Goal: Task Accomplishment & Management: Use online tool/utility

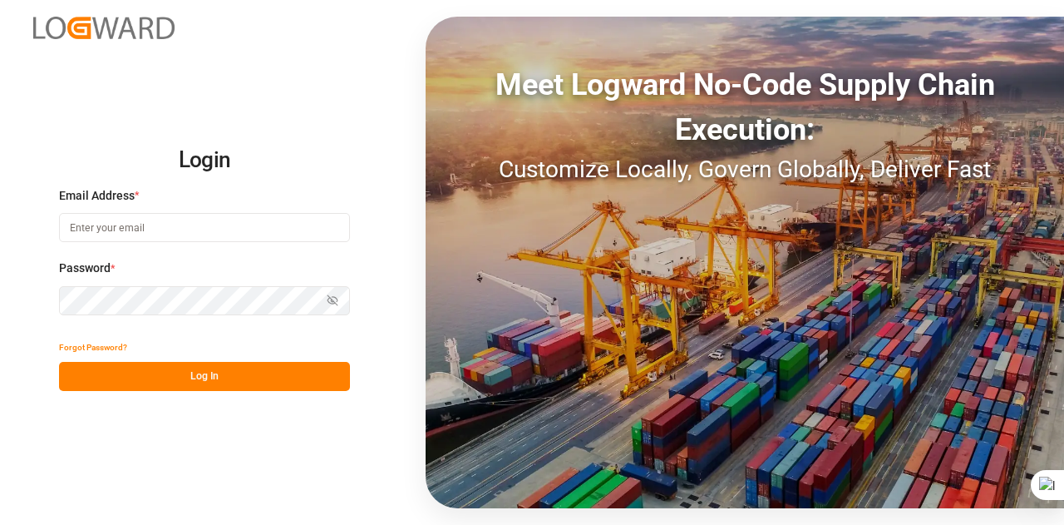
click at [181, 225] on input at bounding box center [204, 227] width 291 height 29
type input "[EMAIL_ADDRESS][DOMAIN_NAME]"
click at [150, 375] on button "Log In" at bounding box center [204, 376] width 291 height 29
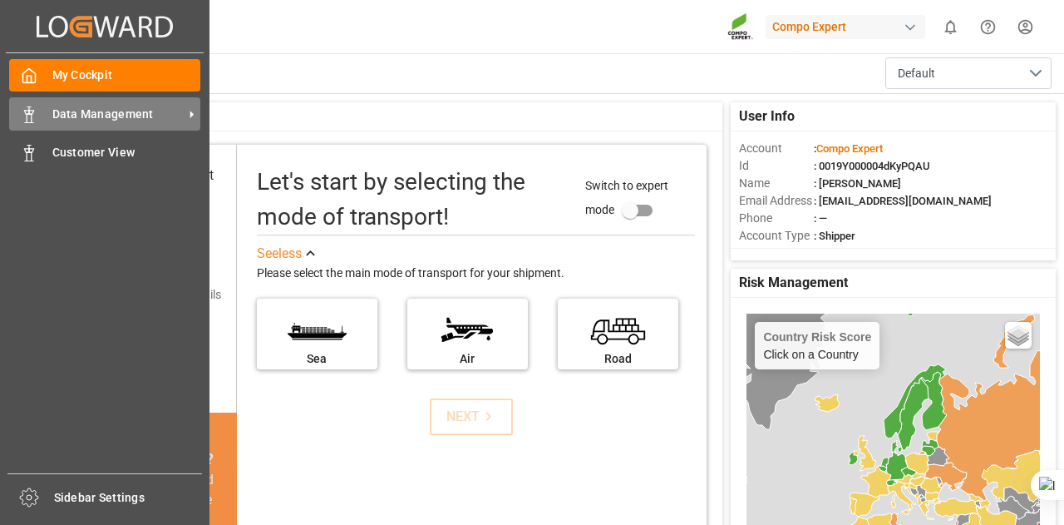
click at [81, 111] on span "Data Management" at bounding box center [117, 114] width 131 height 17
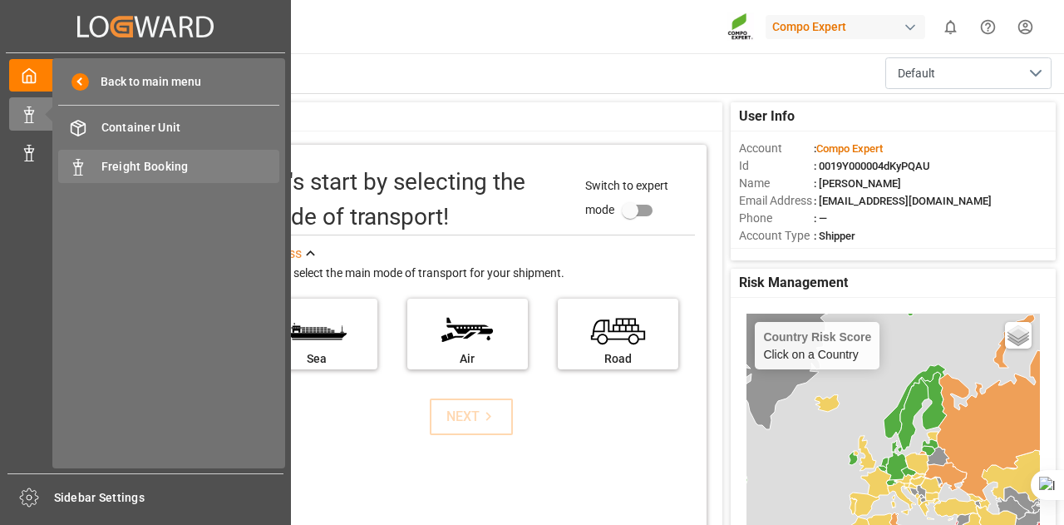
click at [134, 162] on span "Freight Booking" at bounding box center [190, 166] width 179 height 17
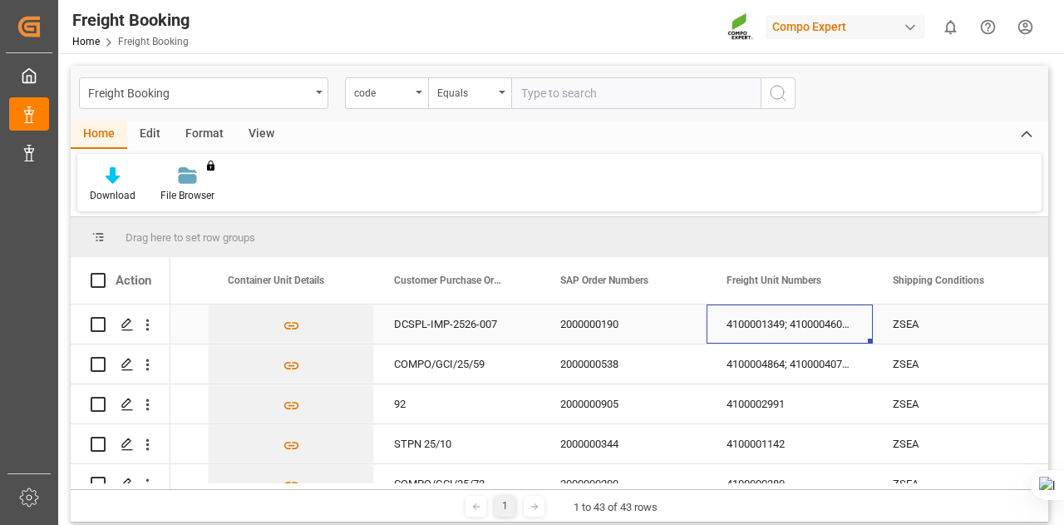
click at [774, 328] on div "4100001349; 4100004603; 4100000374" at bounding box center [790, 323] width 166 height 39
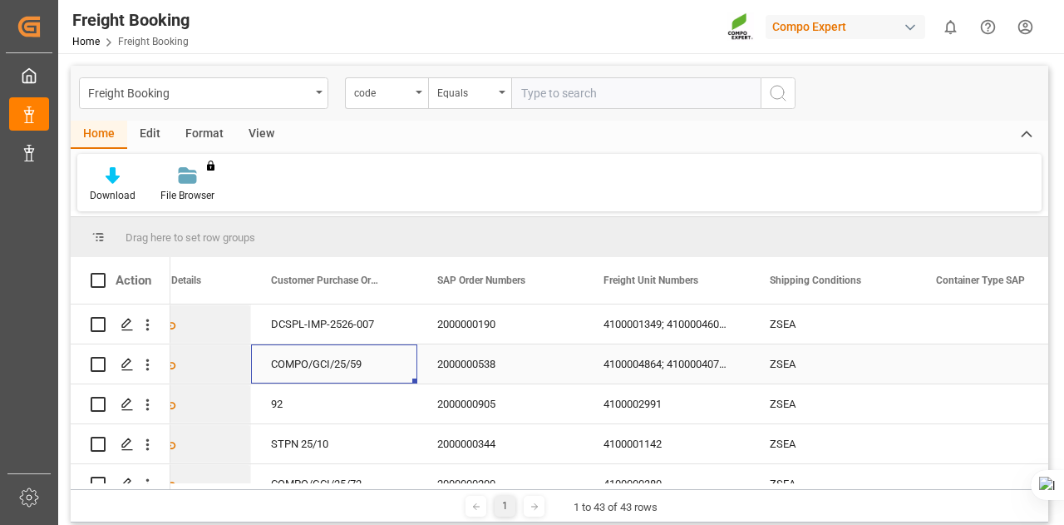
click at [348, 367] on div "COMPO/GCI/25/59" at bounding box center [334, 363] width 166 height 39
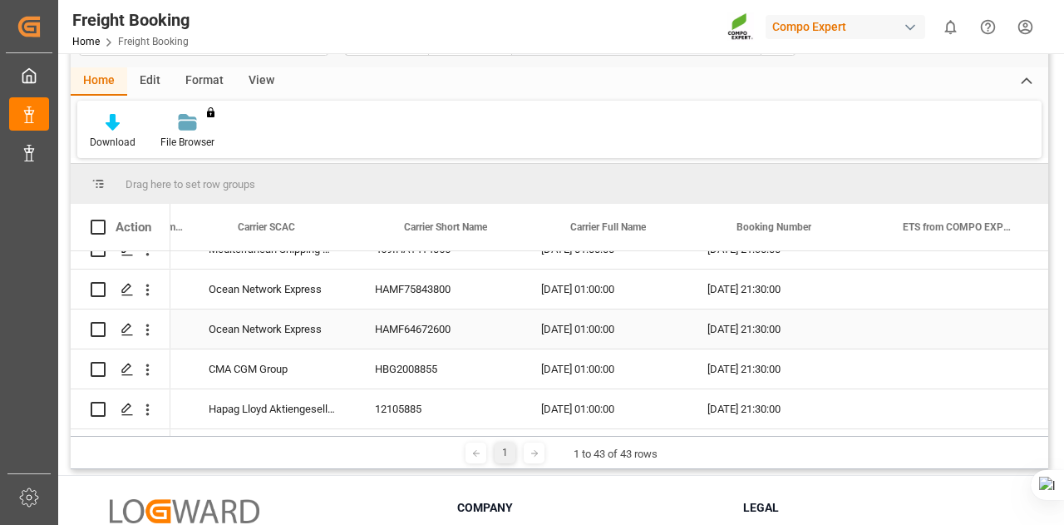
scroll to position [0, 2164]
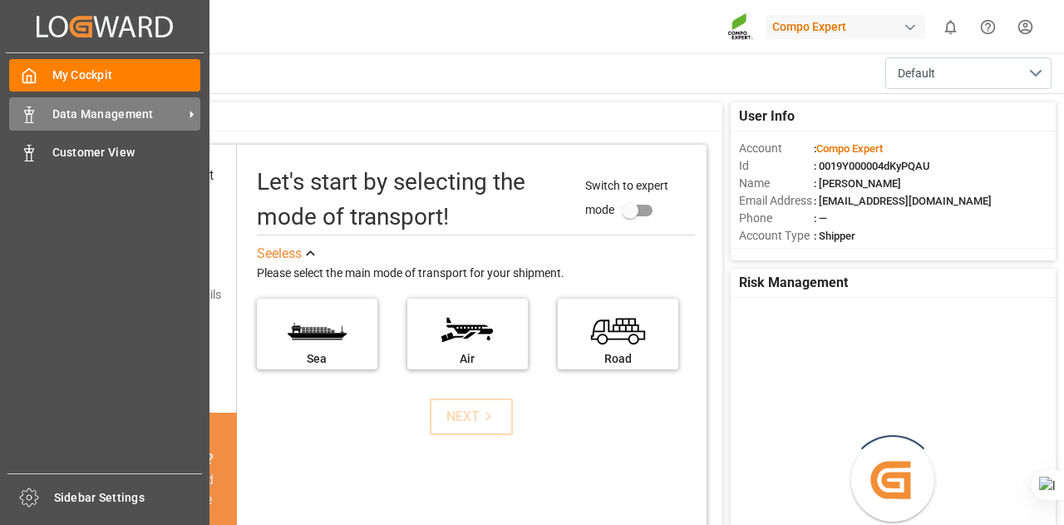
click at [58, 125] on div "Data Management Data Management" at bounding box center [104, 113] width 191 height 32
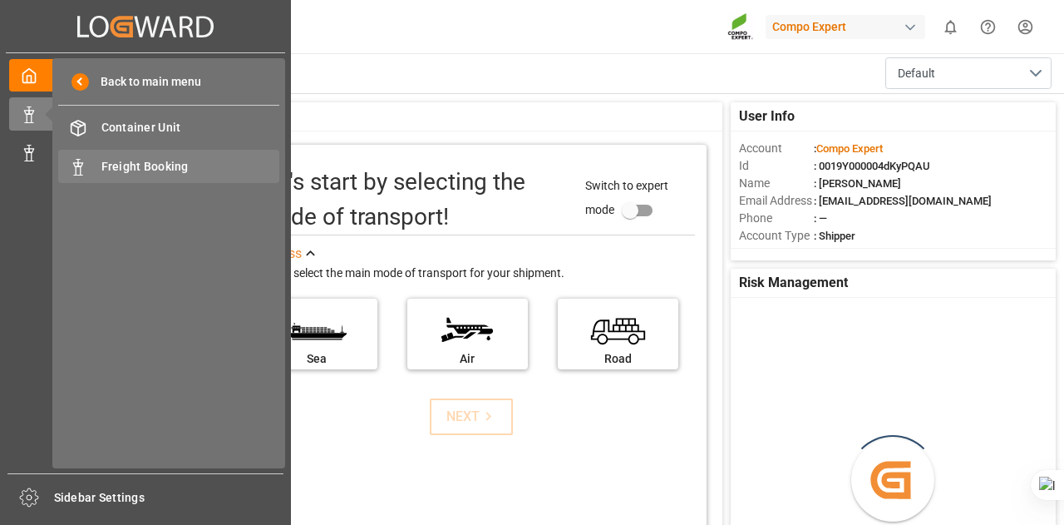
click at [98, 156] on div "Freight Booking Freight Booking" at bounding box center [168, 166] width 221 height 32
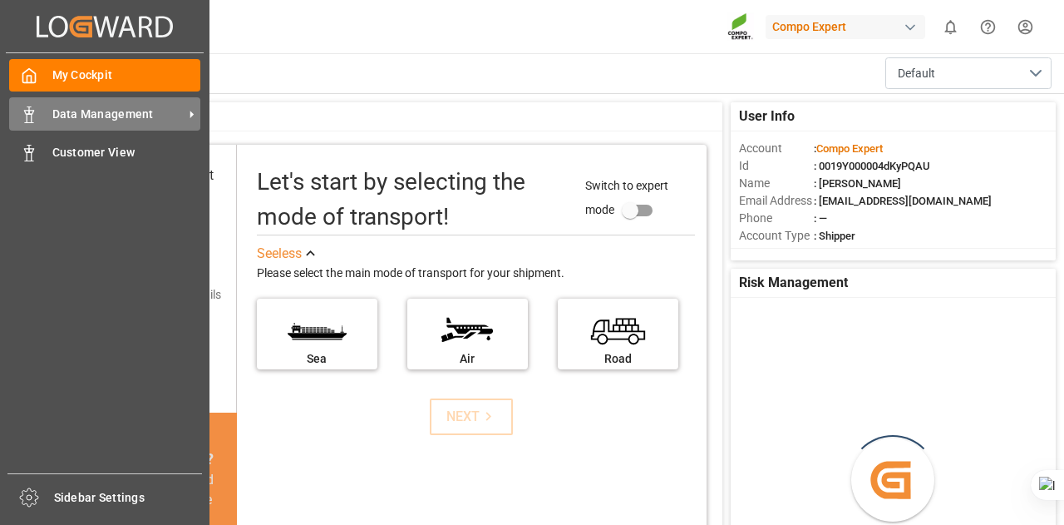
click at [68, 112] on span "Data Management" at bounding box center [117, 114] width 131 height 17
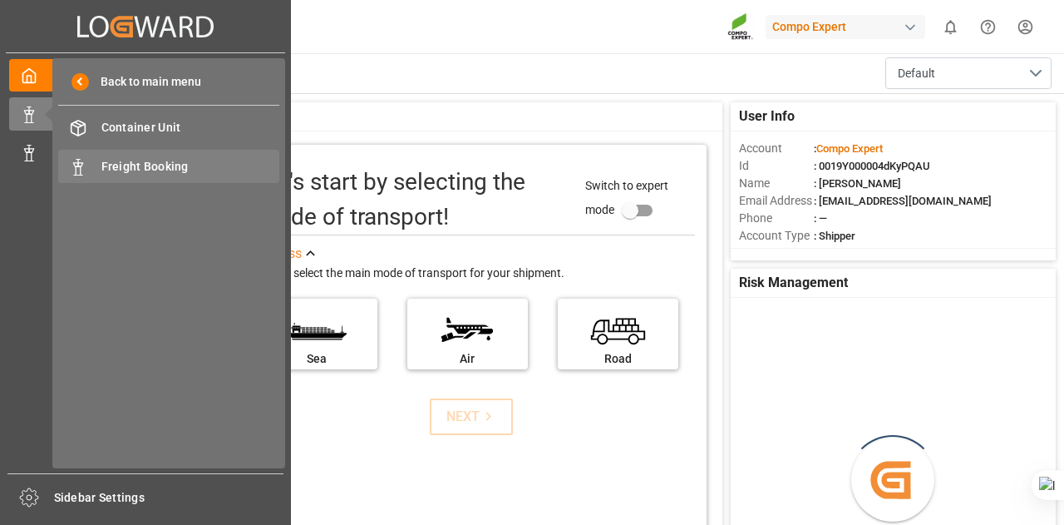
click at [101, 170] on span "Freight Booking" at bounding box center [190, 166] width 179 height 17
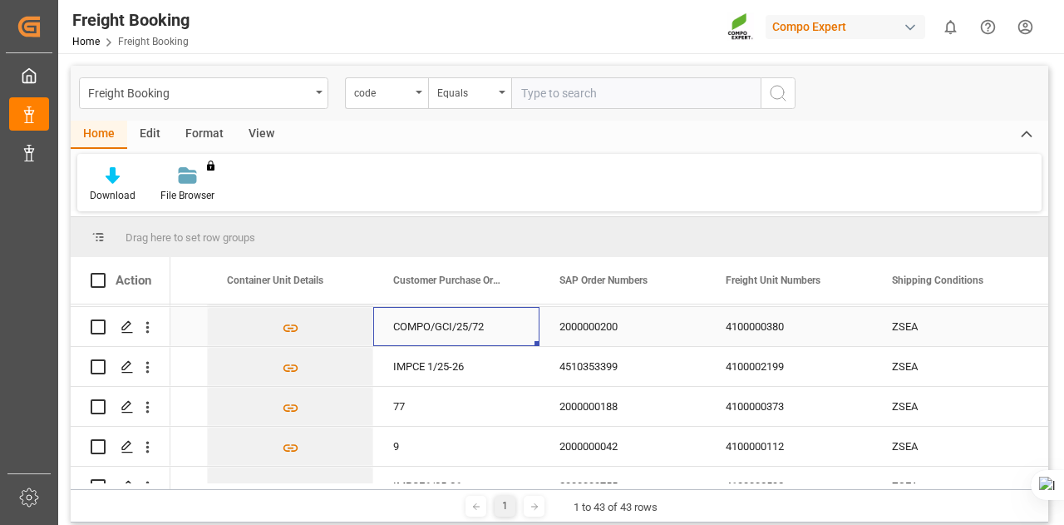
click at [463, 330] on div "COMPO/GCI/25/72" at bounding box center [456, 326] width 166 height 39
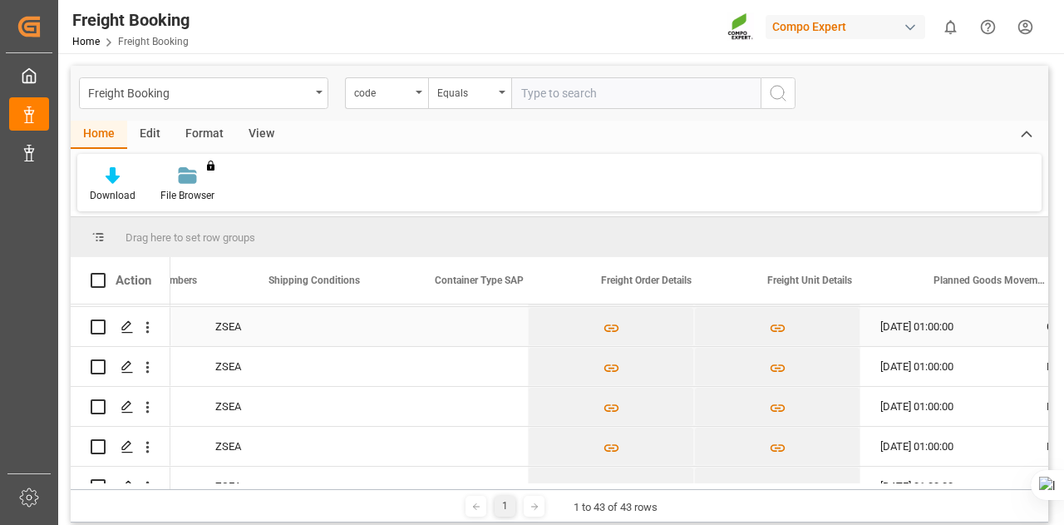
scroll to position [0, 1724]
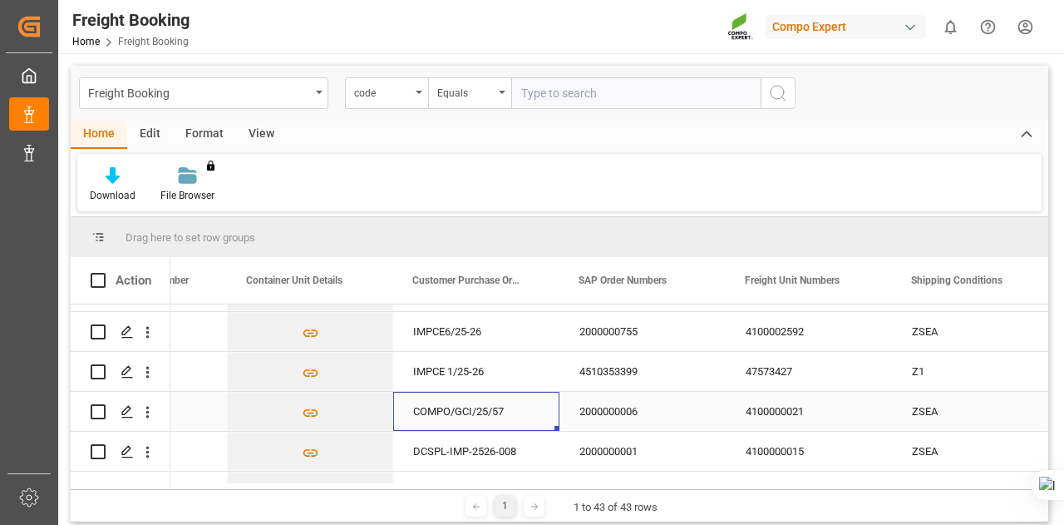
click at [470, 416] on div "COMPO/GCI/25/57" at bounding box center [476, 411] width 166 height 39
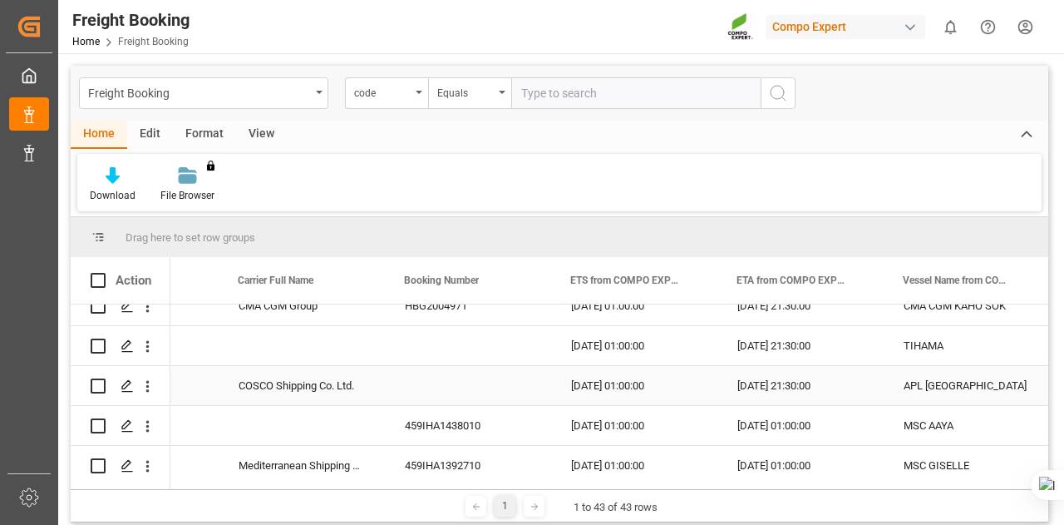
click at [349, 378] on div "COSCO Shipping Co. Ltd." at bounding box center [302, 385] width 166 height 39
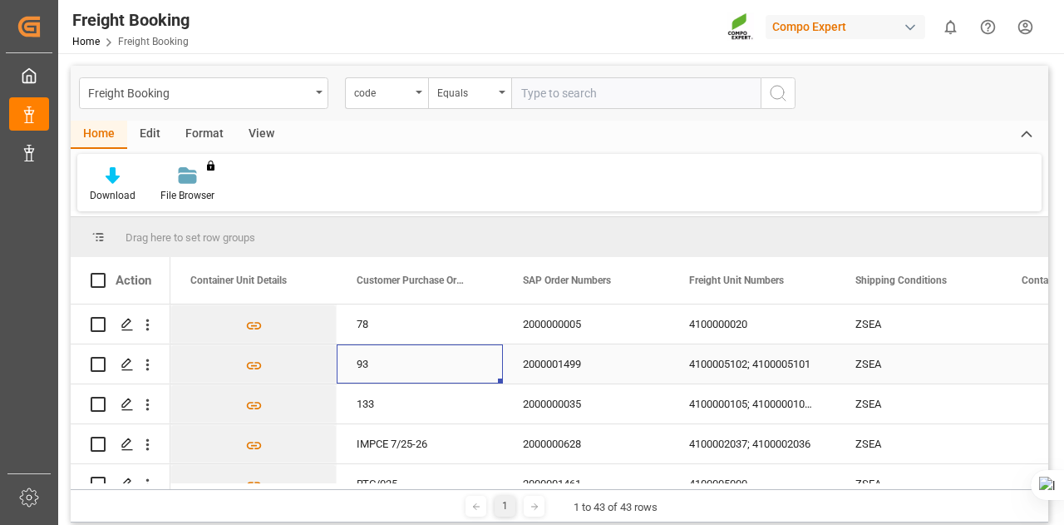
click at [444, 368] on div "93" at bounding box center [420, 363] width 166 height 39
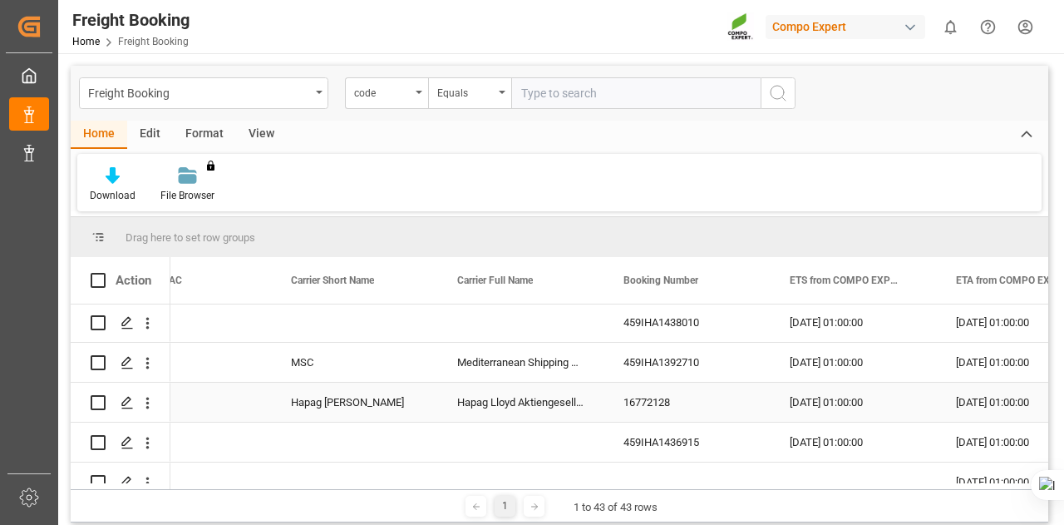
click at [770, 407] on div "[DATE] 01:00:00" at bounding box center [853, 401] width 166 height 39
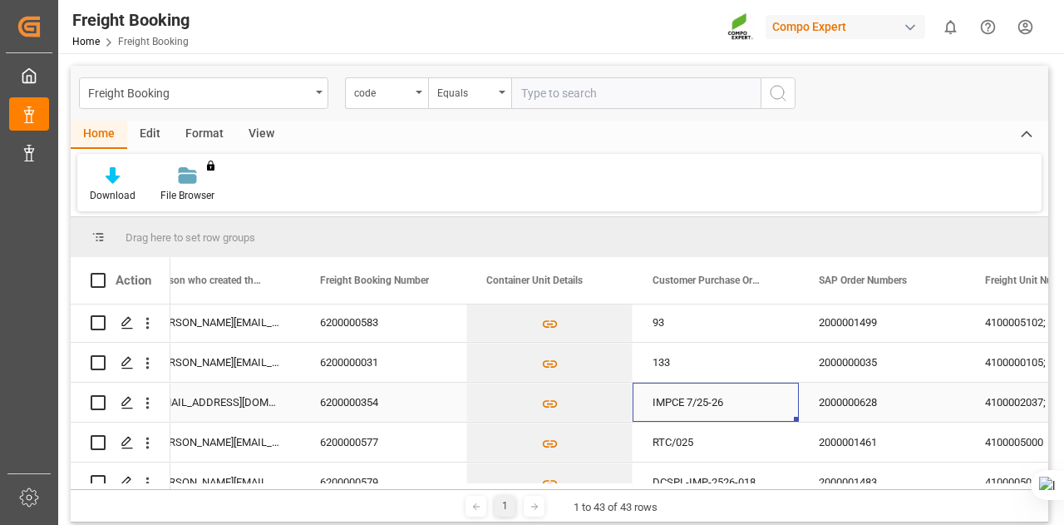
click at [680, 397] on div "IMPCE 7/25-26" at bounding box center [716, 401] width 166 height 39
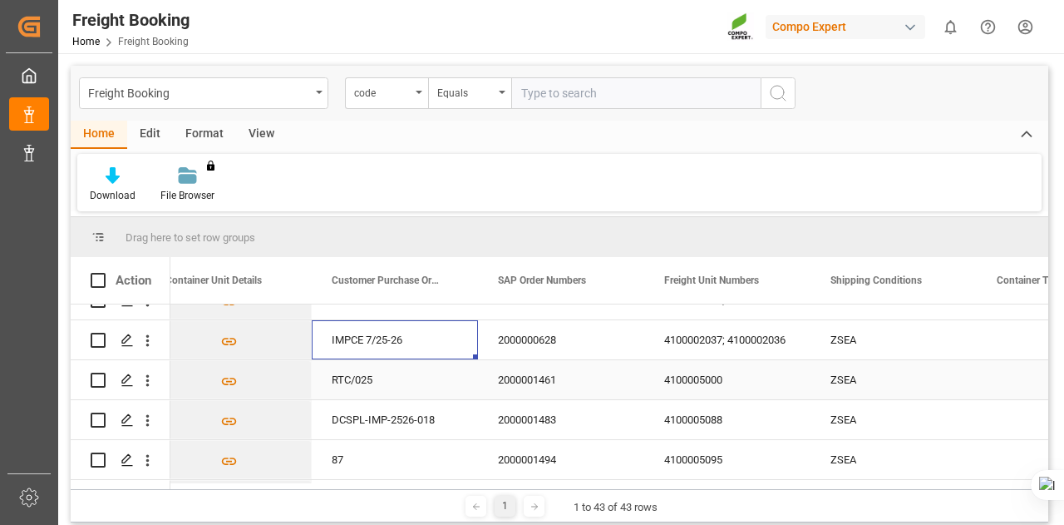
click at [584, 371] on div "2000001461" at bounding box center [561, 379] width 166 height 39
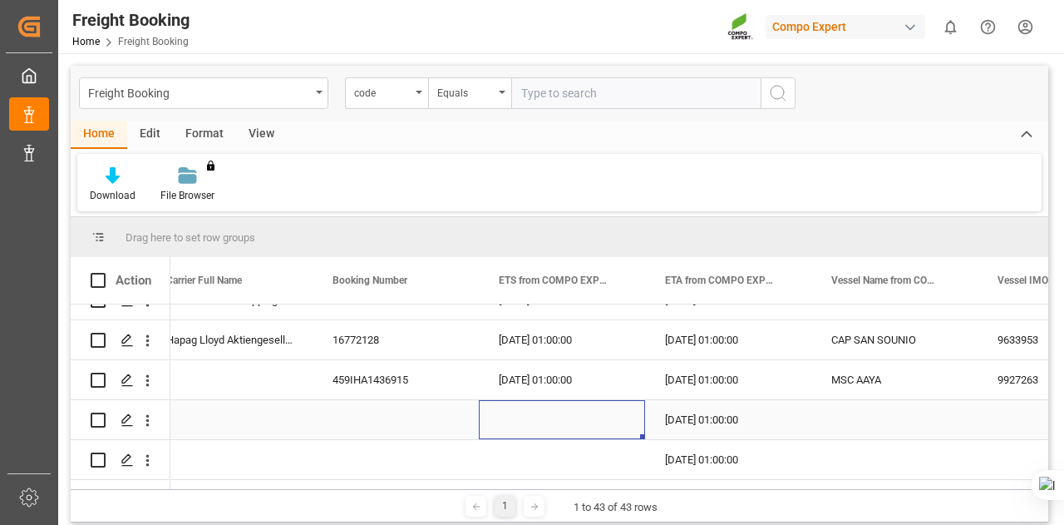
click at [591, 409] on div "Press SPACE to select this row." at bounding box center [562, 419] width 166 height 39
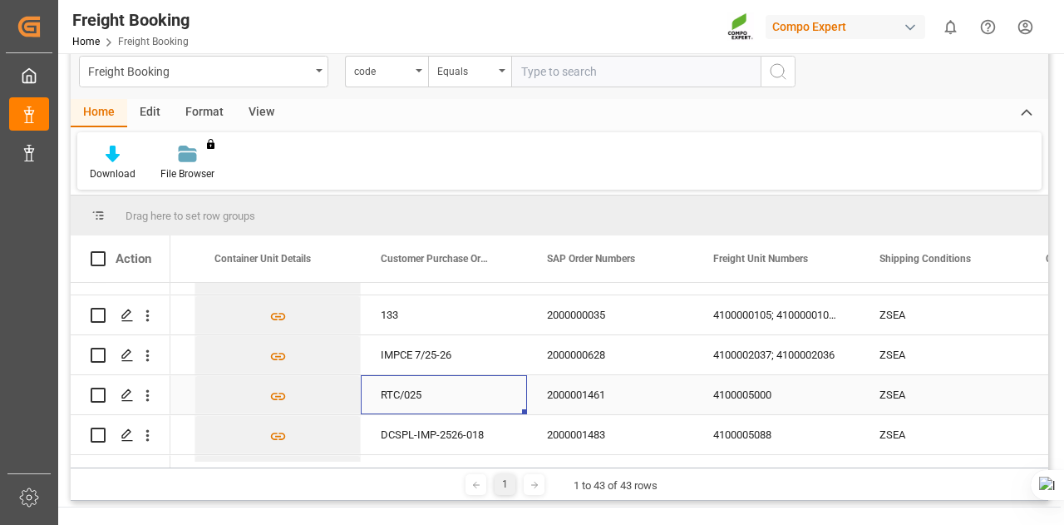
click at [425, 392] on div "RTC/025" at bounding box center [444, 394] width 166 height 39
